Goal: Transaction & Acquisition: Purchase product/service

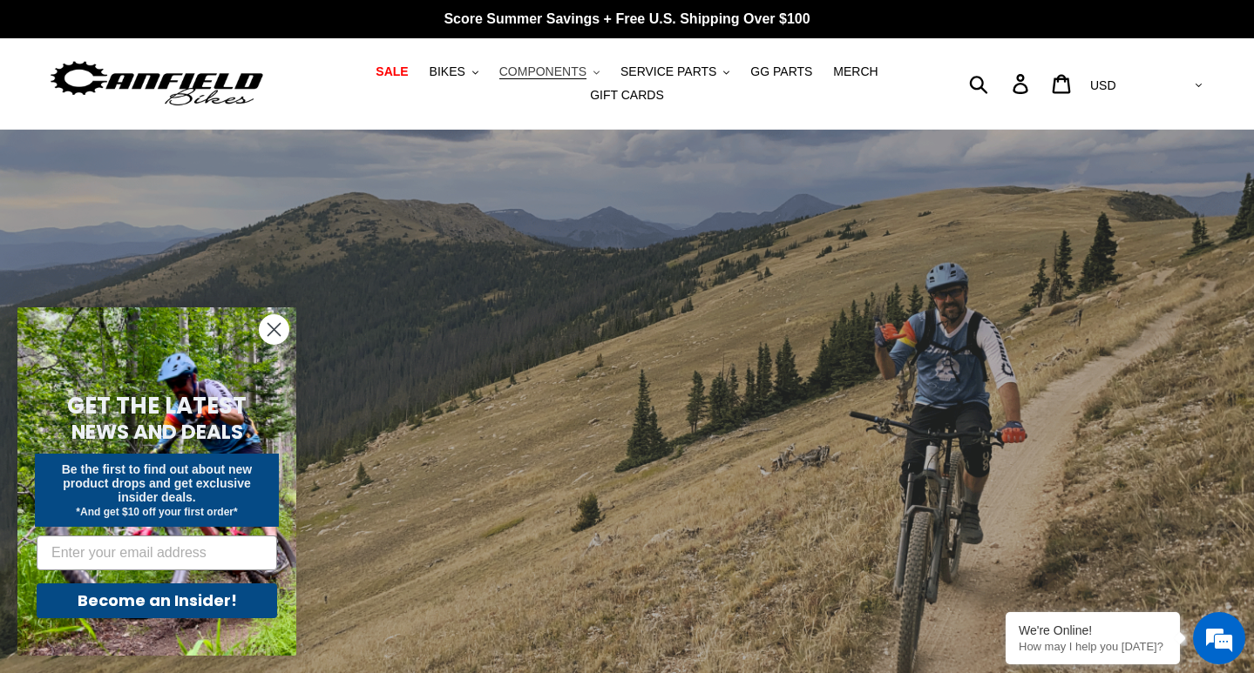
click at [537, 66] on span "COMPONENTS" at bounding box center [542, 71] width 87 height 15
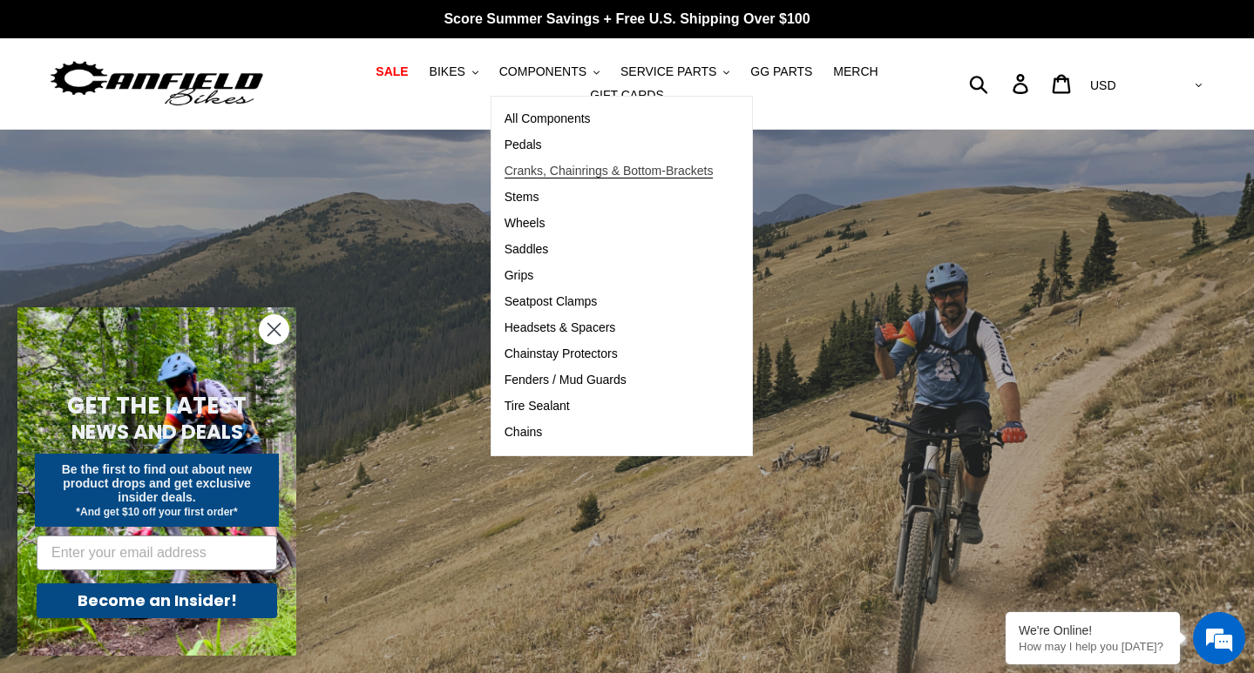
click at [537, 179] on link "Cranks, Chainrings & Bottom-Brackets" at bounding box center [608, 172] width 235 height 26
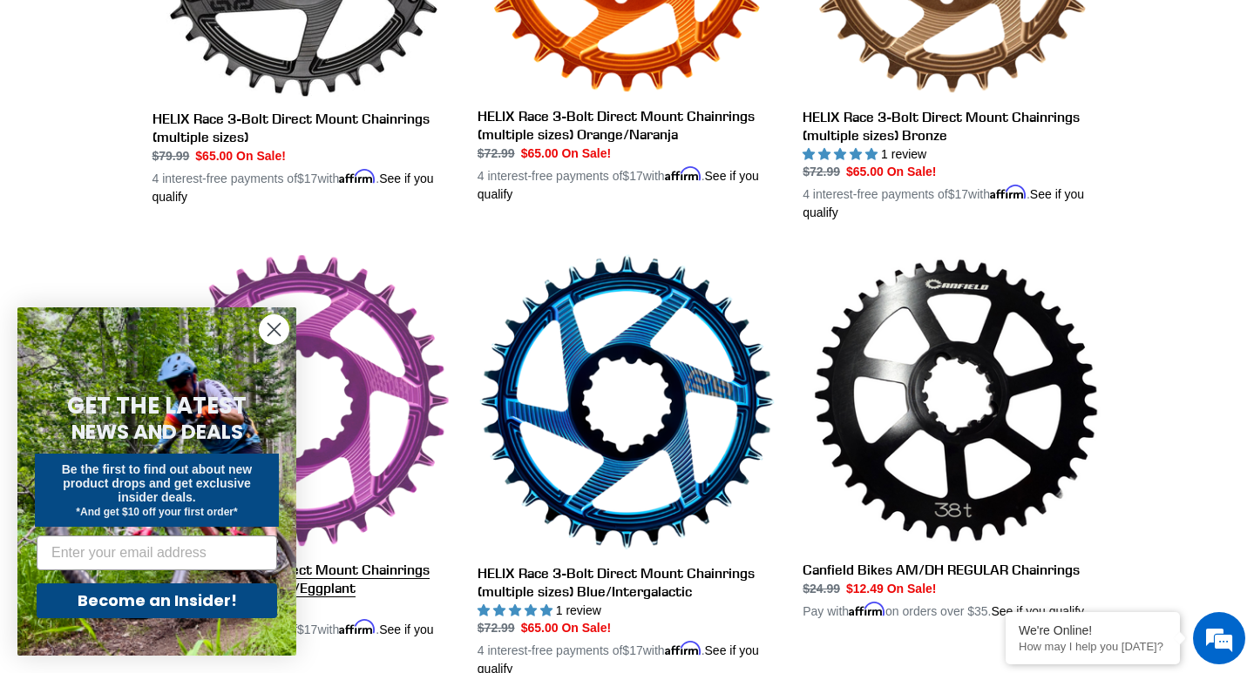
scroll to position [1155, 0]
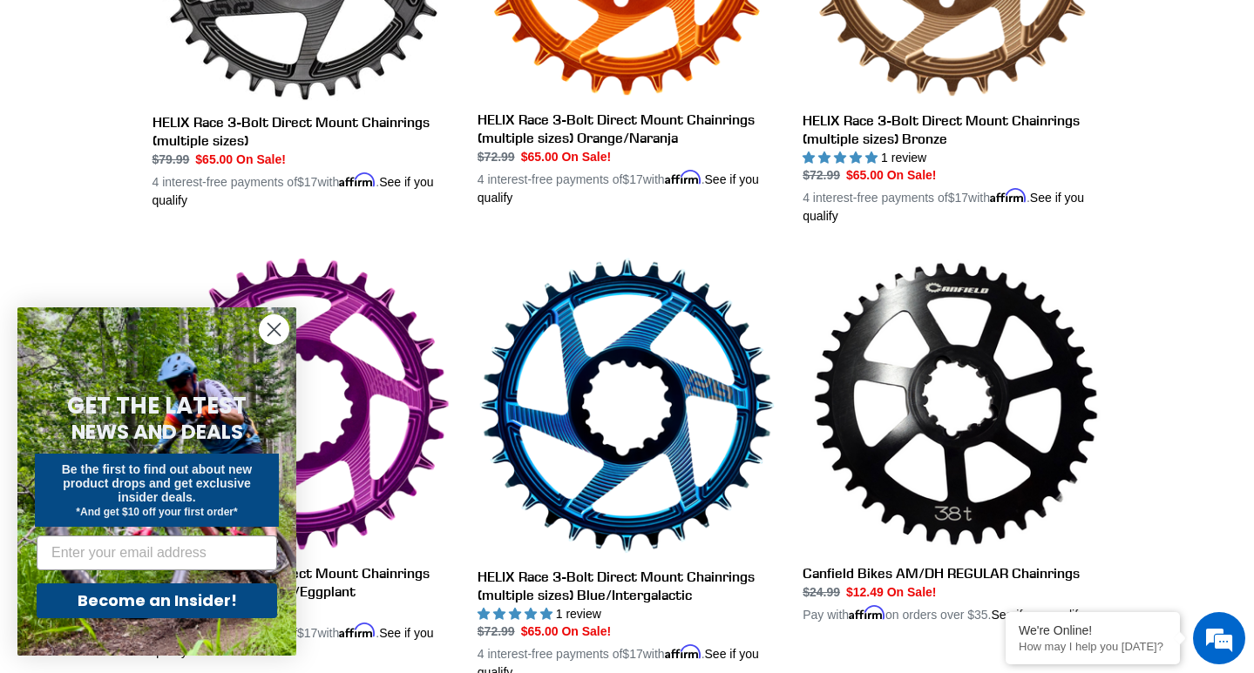
click at [269, 327] on circle "Close dialog" at bounding box center [274, 329] width 29 height 29
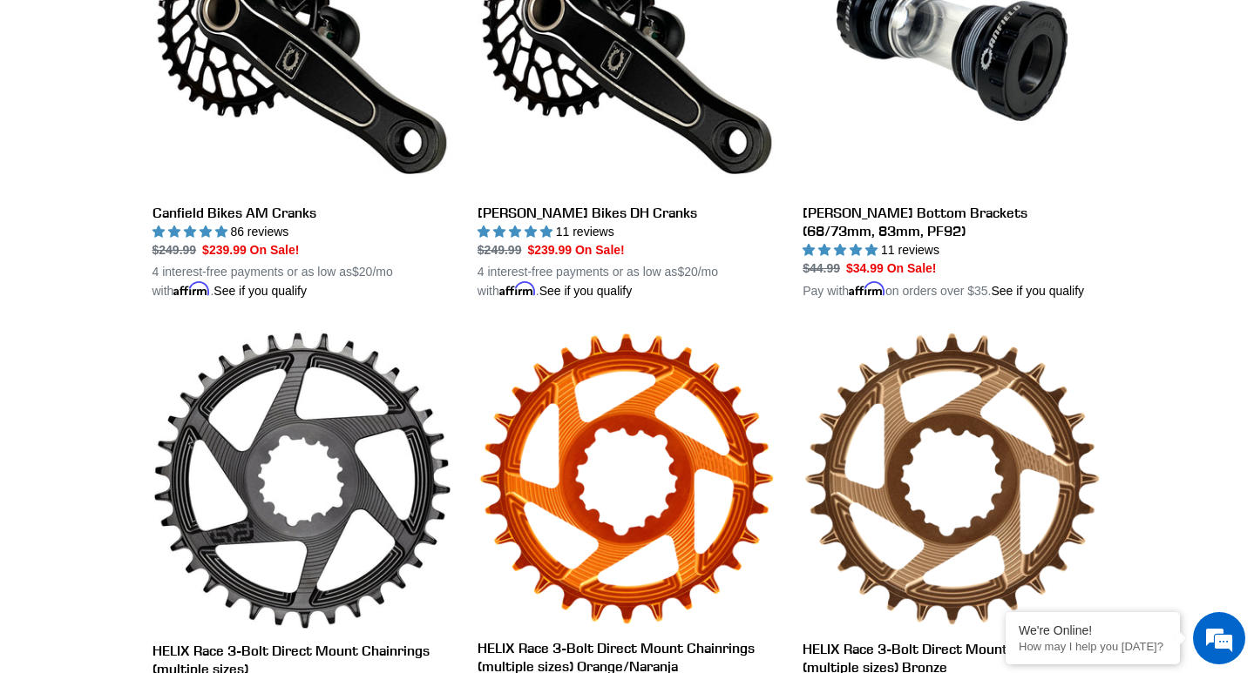
scroll to position [431, 0]
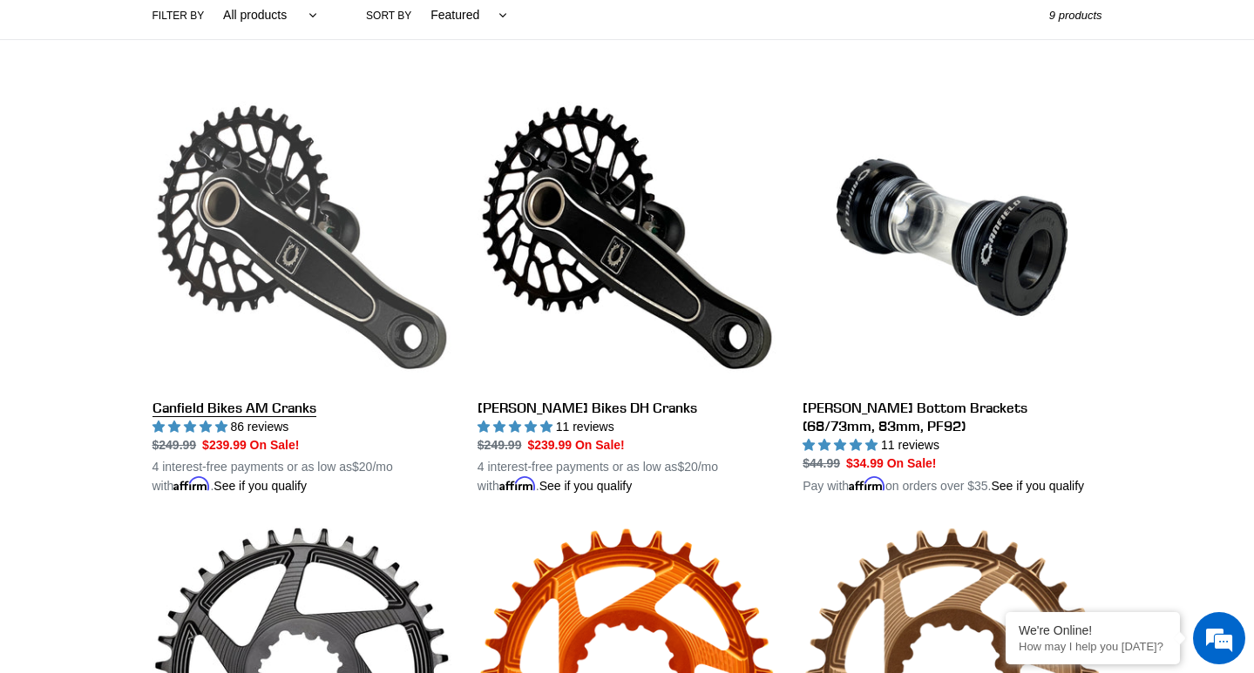
click at [336, 250] on link "Canfield Bikes AM Cranks" at bounding box center [301, 292] width 299 height 408
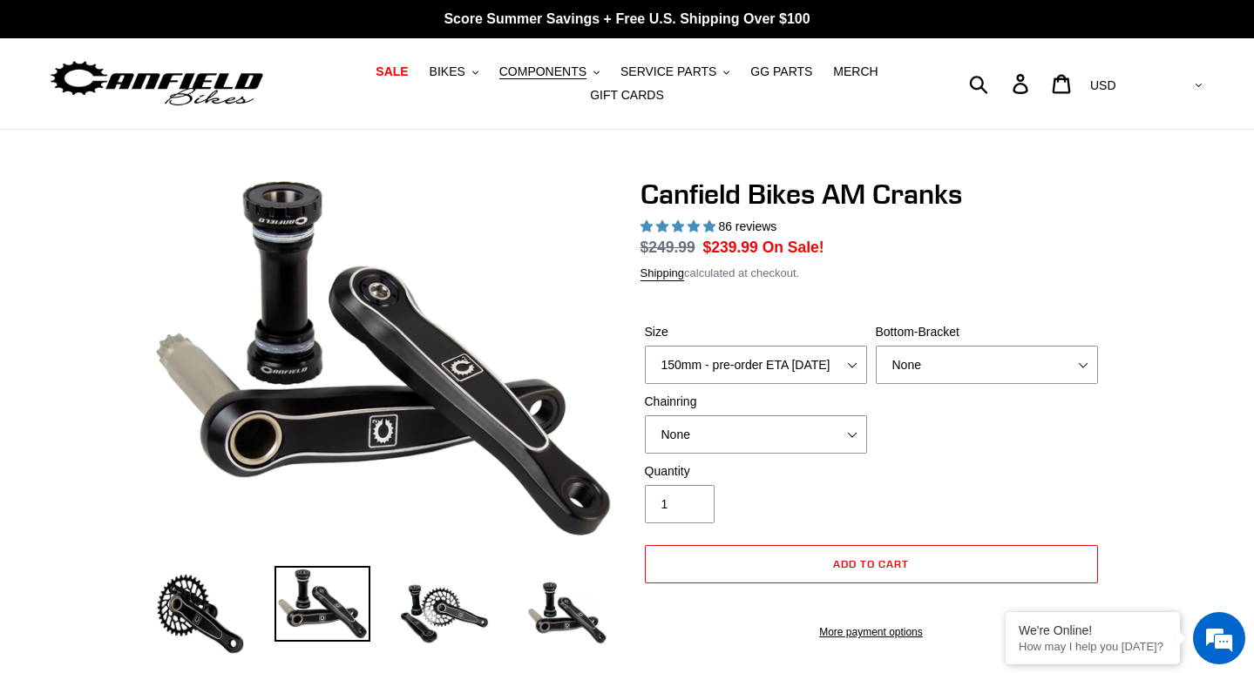
select select "highest-rating"
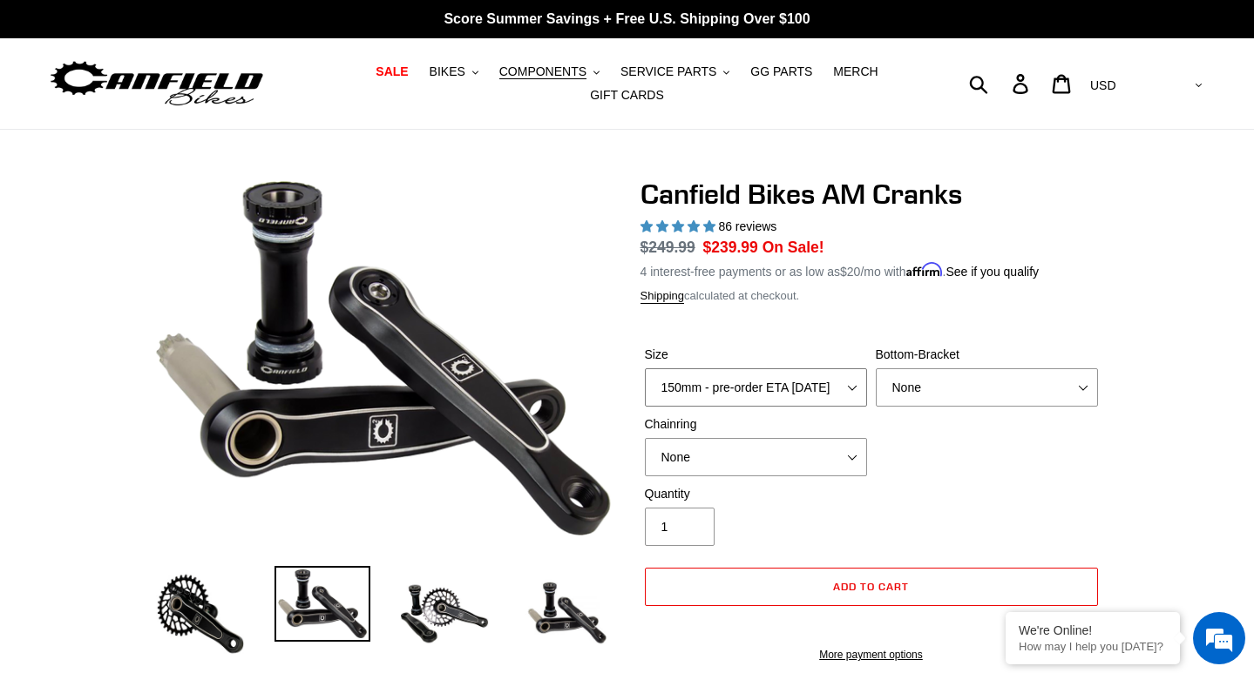
select select "160mm - pre-order ETA [DATE]"
click at [985, 497] on div "Quantity 1" at bounding box center [871, 520] width 462 height 70
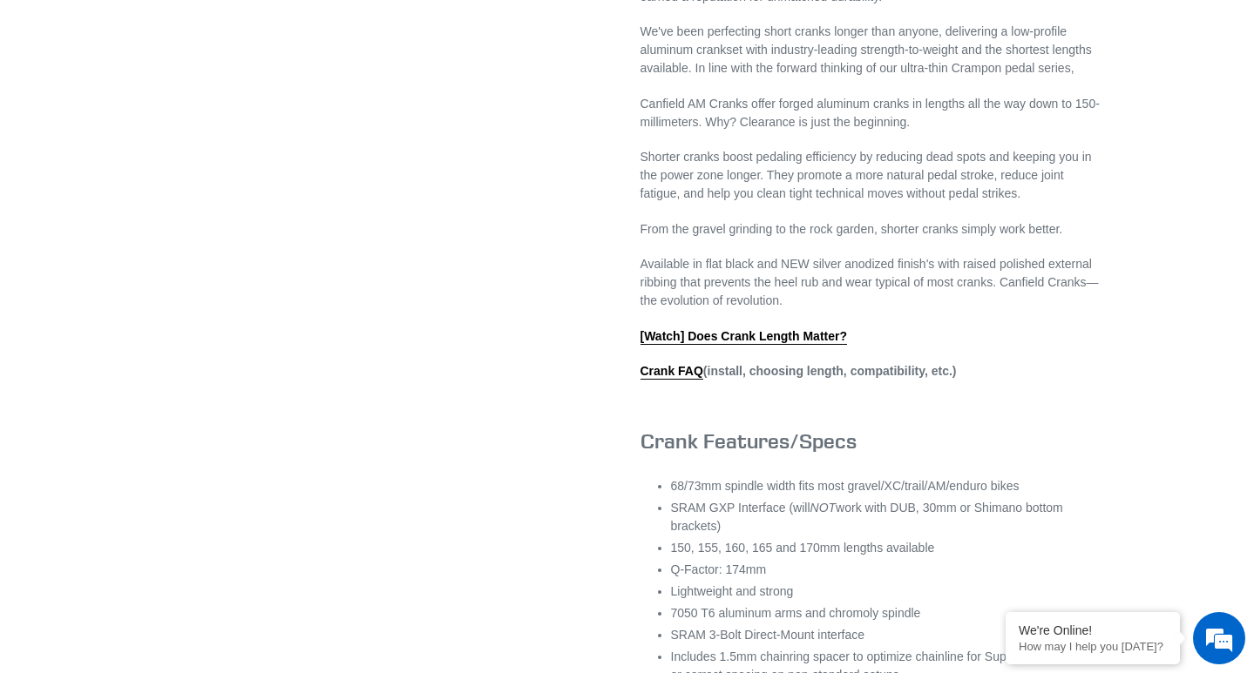
scroll to position [959, 0]
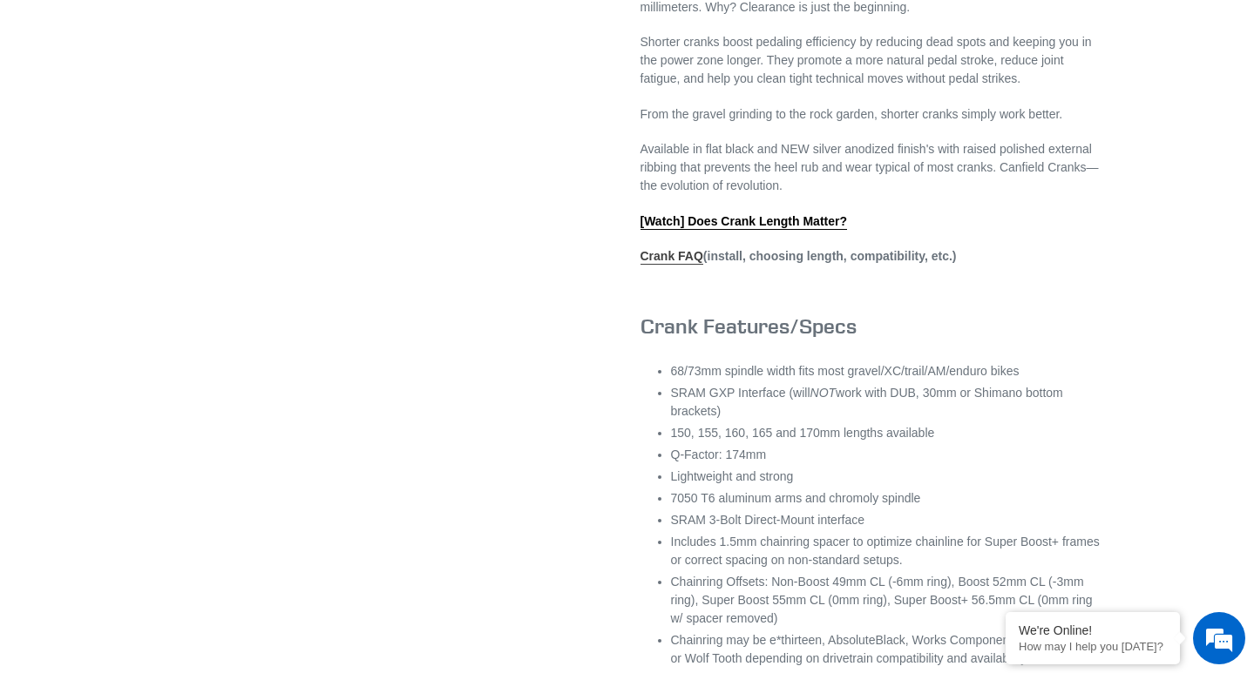
click at [657, 265] on link "Crank FAQ" at bounding box center [671, 257] width 63 height 16
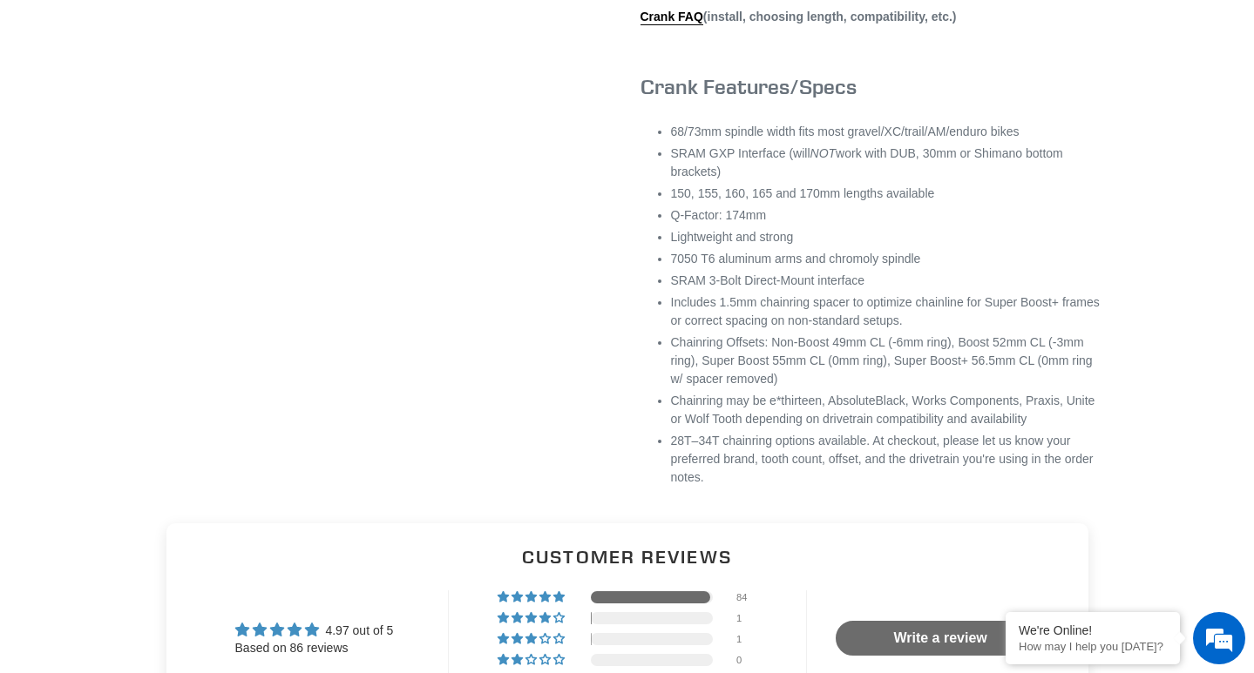
scroll to position [1119, 0]
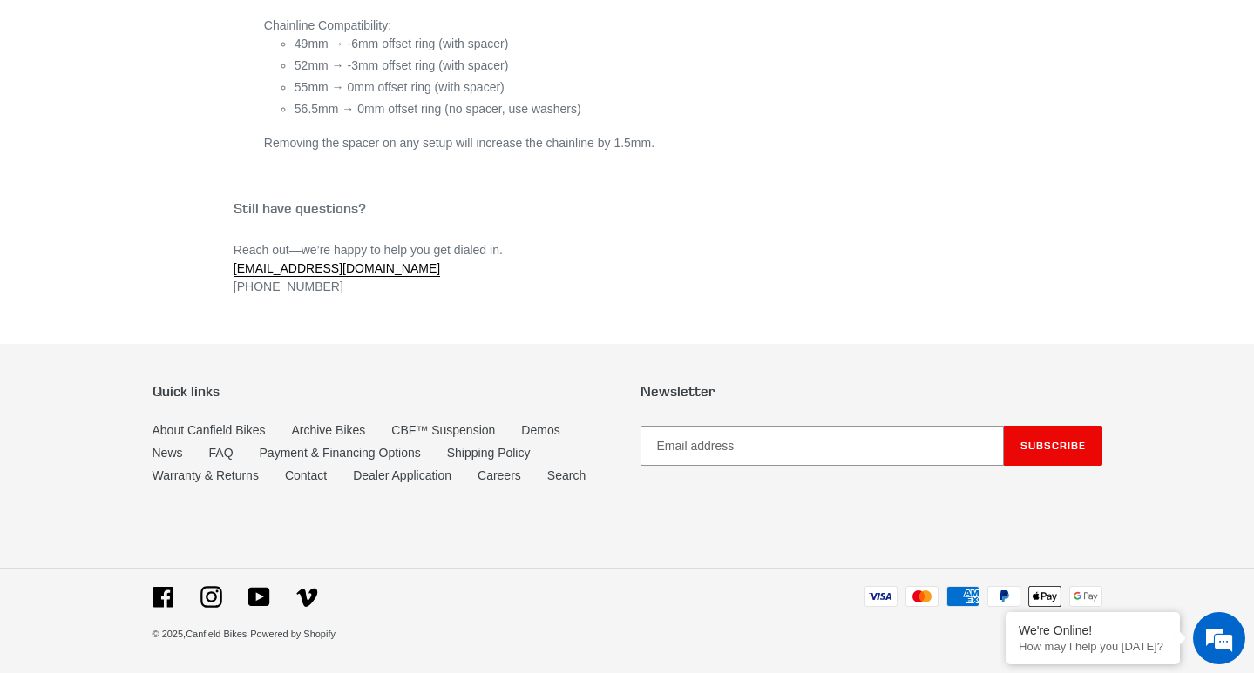
scroll to position [6750, 0]
